Goal: Information Seeking & Learning: Learn about a topic

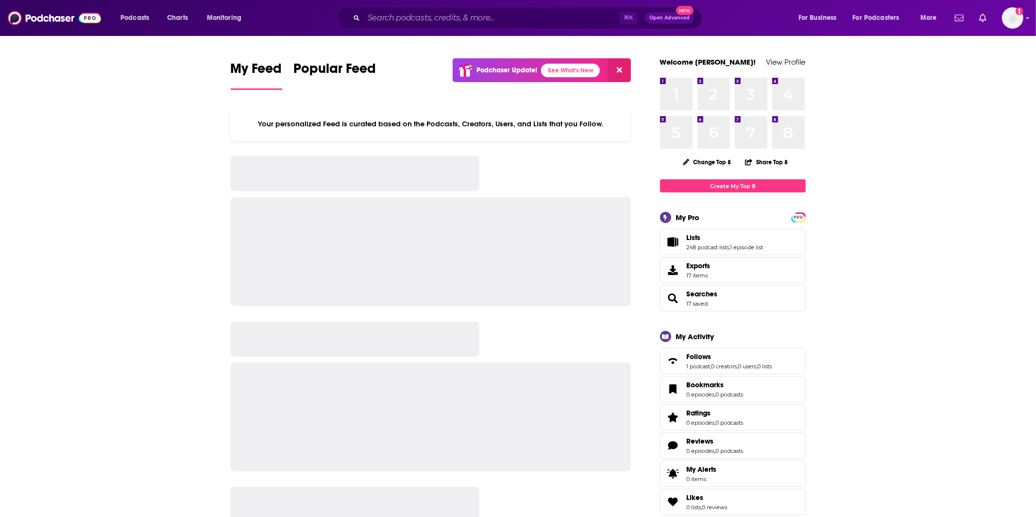
click at [404, 7] on div "⌘ K Open Advanced New" at bounding box center [519, 18] width 365 height 22
click at [406, 17] on input "Search podcasts, credits, & more..." at bounding box center [491, 18] width 255 height 16
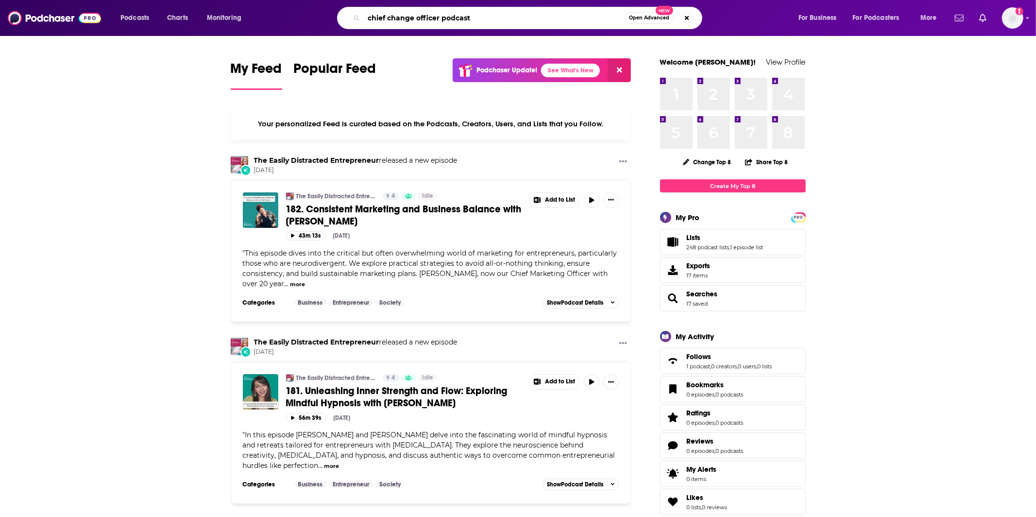
type input "chief change officer podcast"
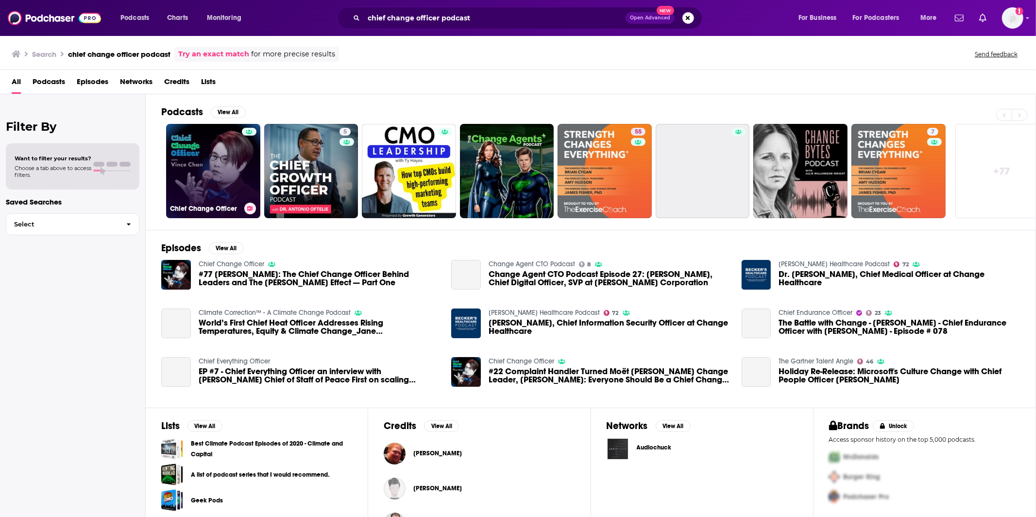
click at [207, 159] on link "Chief Change Officer" at bounding box center [213, 171] width 94 height 94
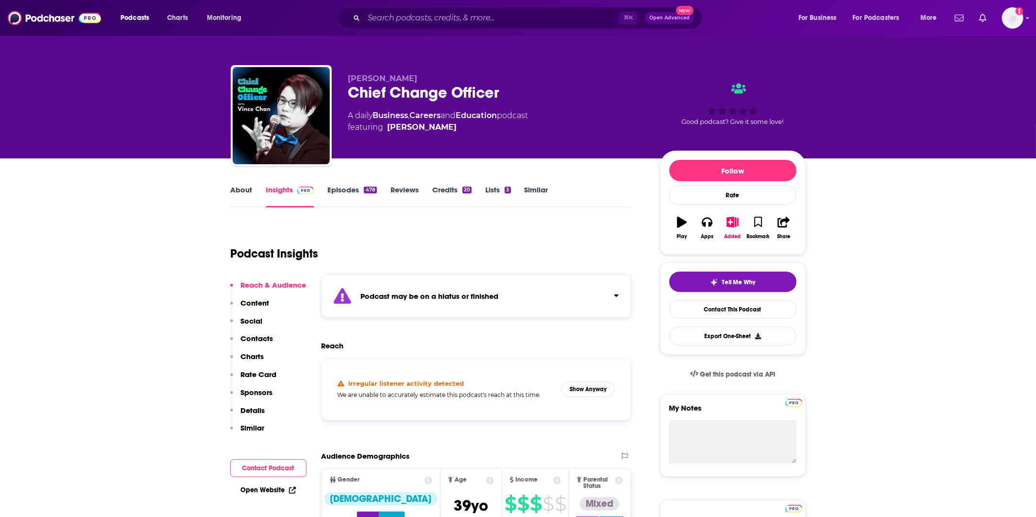
click at [240, 197] on link "About" at bounding box center [242, 196] width 22 height 22
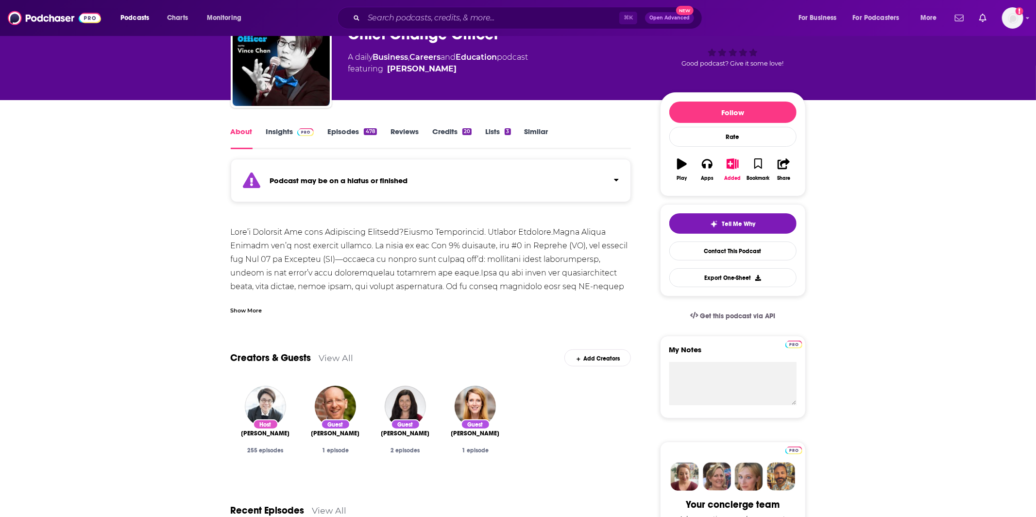
scroll to position [59, 0]
click at [241, 305] on div "Show More" at bounding box center [247, 308] width 32 height 9
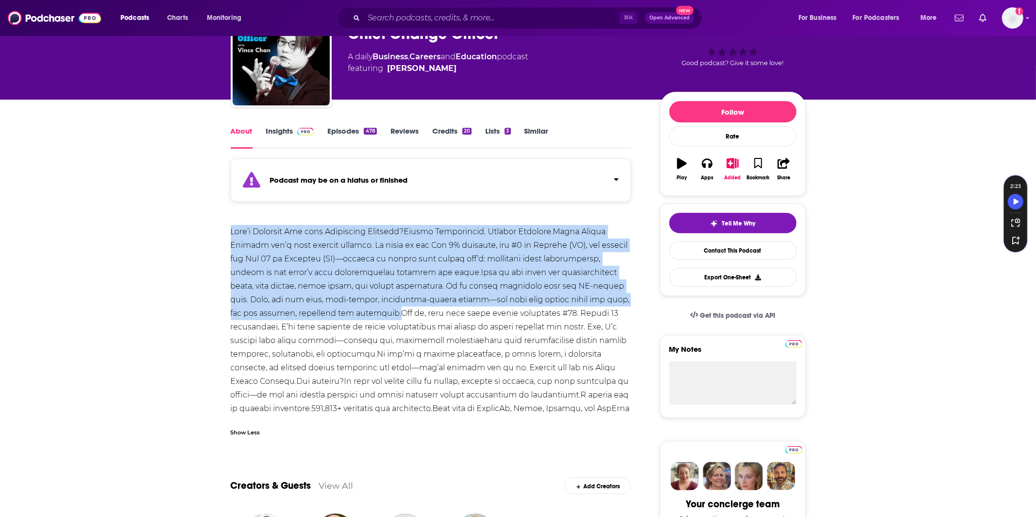
drag, startPoint x: 229, startPoint y: 231, endPoint x: 283, endPoint y: 317, distance: 101.3
copy div "What’s Stopping You from Outgrowing Yourself?Change Ambitiously. Outgrow Yourse…"
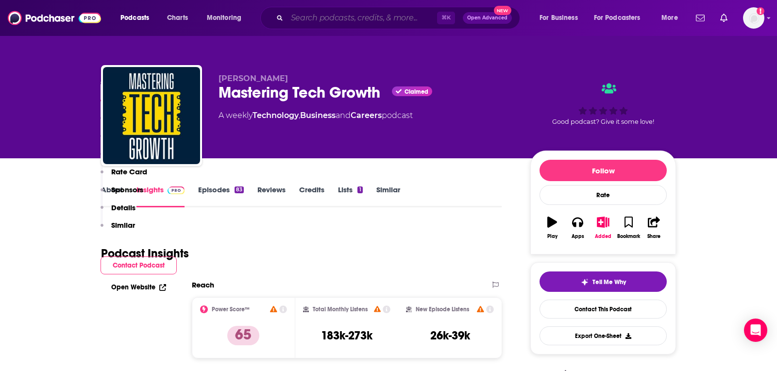
scroll to position [647, 0]
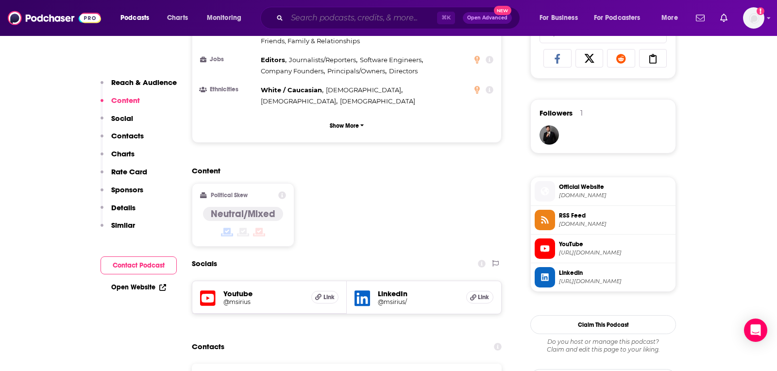
click at [348, 17] on input "Search podcasts, credits, & more..." at bounding box center [362, 18] width 150 height 16
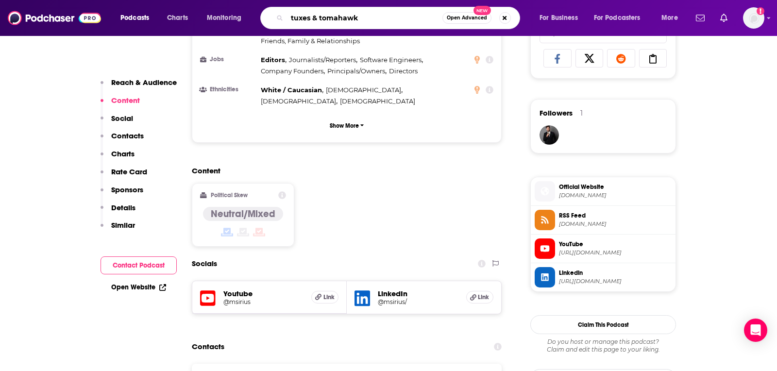
type input "tuxes & tomahawks"
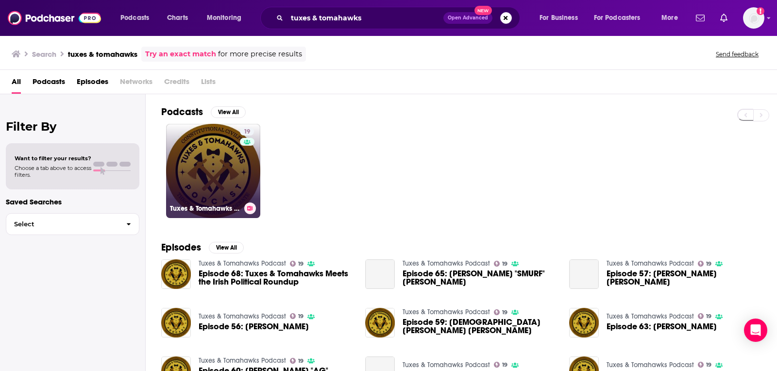
click at [223, 162] on link "19 Tuxes & Tomahawks Podcast" at bounding box center [213, 171] width 94 height 94
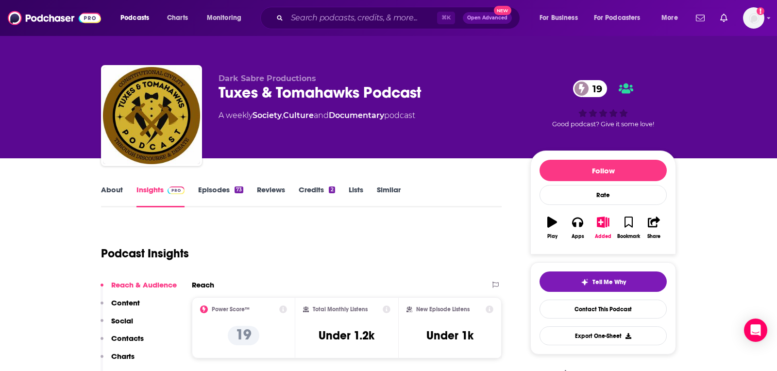
click at [117, 195] on link "About" at bounding box center [112, 196] width 22 height 22
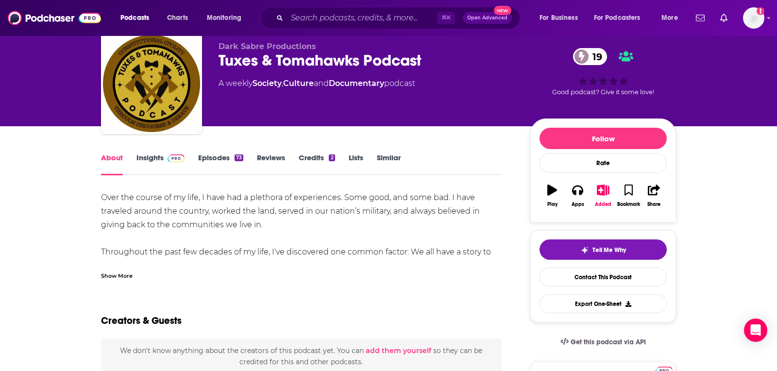
scroll to position [37, 0]
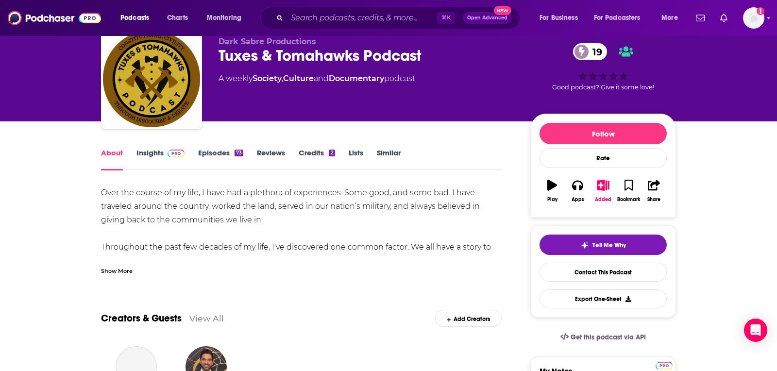
click at [119, 269] on div "Show More" at bounding box center [117, 270] width 32 height 9
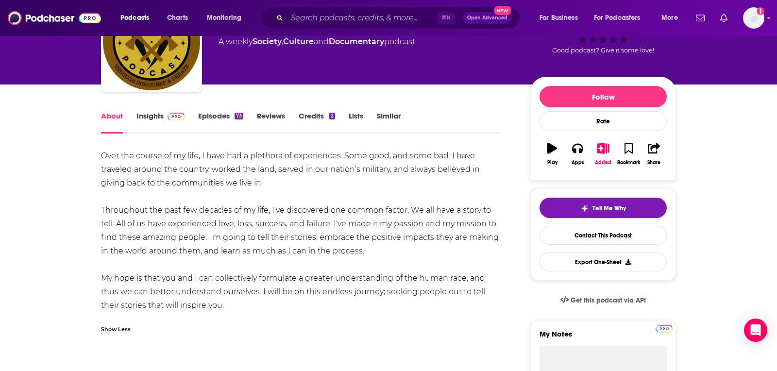
scroll to position [81, 0]
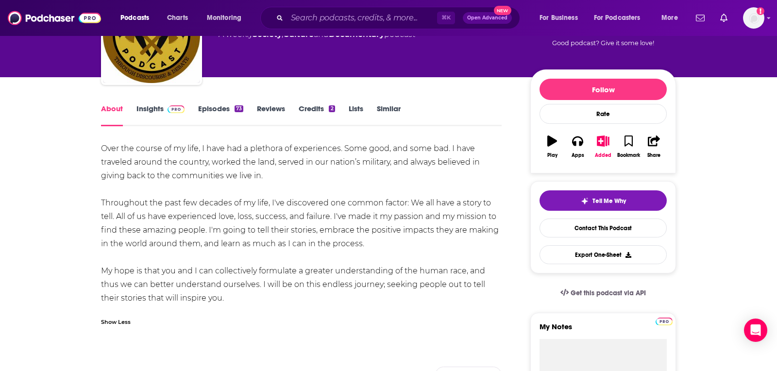
drag, startPoint x: 98, startPoint y: 143, endPoint x: 300, endPoint y: 292, distance: 251.3
copy div "Over the course of my life, I have had a plethora of experiences. Some good, an…"
click at [579, 142] on icon "button" at bounding box center [577, 141] width 11 height 10
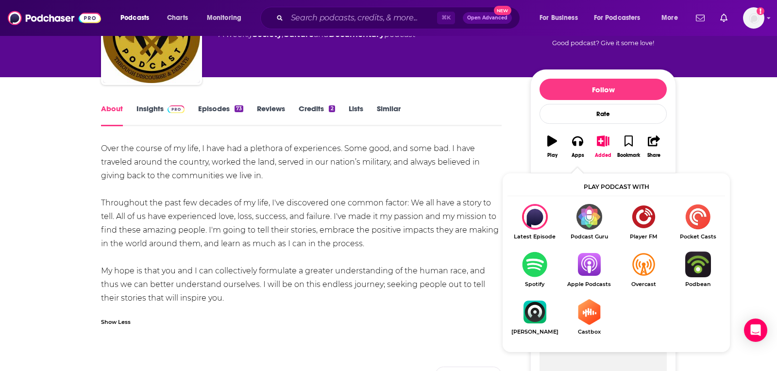
click at [593, 254] on img "Show Listen On dropdown" at bounding box center [589, 265] width 54 height 26
